Goal: Information Seeking & Learning: Learn about a topic

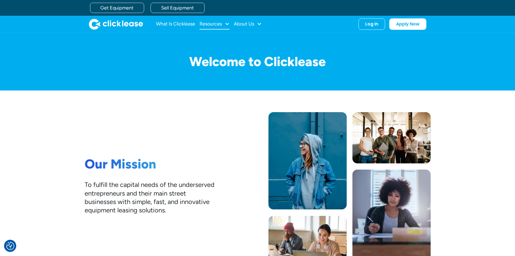
click at [224, 23] on div "Resources" at bounding box center [215, 24] width 30 height 11
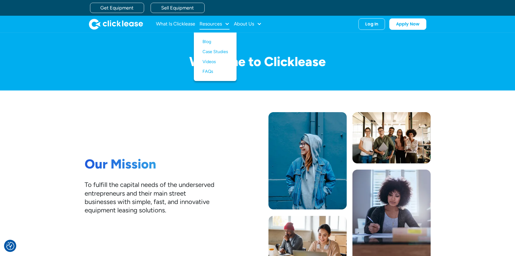
click at [226, 24] on div at bounding box center [227, 23] width 5 height 5
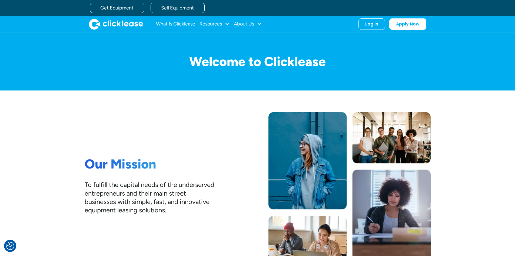
drag, startPoint x: 72, startPoint y: 190, endPoint x: 78, endPoint y: 2, distance: 187.9
click at [120, 22] on img "home" at bounding box center [116, 24] width 54 height 11
